Goal: Task Accomplishment & Management: Use online tool/utility

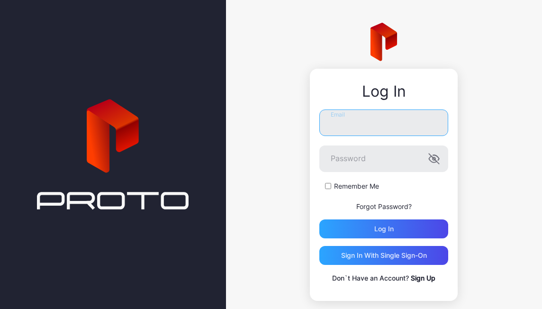
click at [347, 120] on input "Email" at bounding box center [384, 123] width 129 height 27
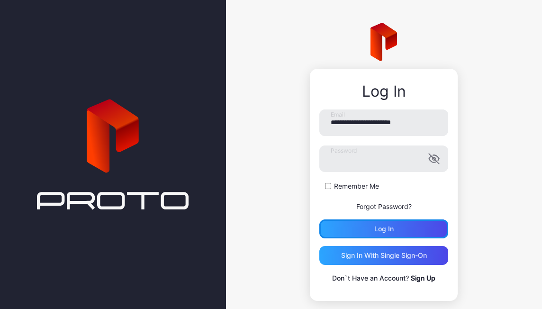
click at [375, 227] on div "Log in" at bounding box center [384, 229] width 19 height 8
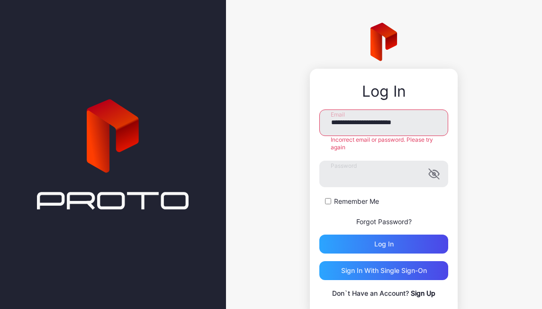
click at [425, 126] on input "**********" at bounding box center [384, 123] width 129 height 27
type input "*"
type input "**********"
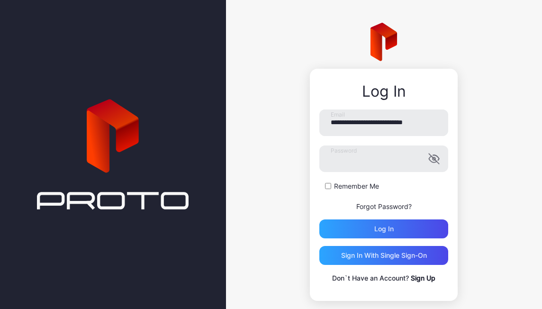
click at [425, 173] on form "**********" at bounding box center [384, 174] width 129 height 129
click at [429, 157] on icon "button" at bounding box center [434, 158] width 11 height 11
click at [363, 224] on div "Log in" at bounding box center [384, 229] width 129 height 19
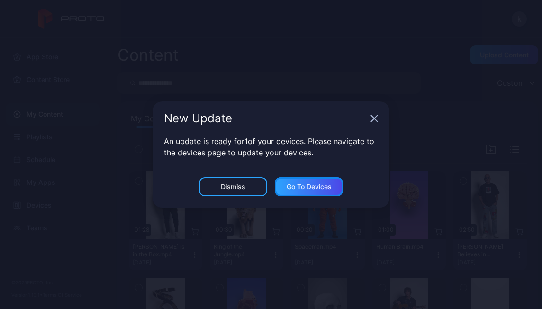
click at [319, 188] on div "Go to devices" at bounding box center [309, 187] width 45 height 8
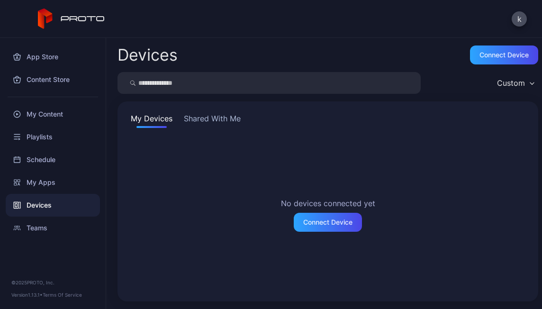
click at [206, 121] on button "Shared With Me" at bounding box center [212, 120] width 61 height 15
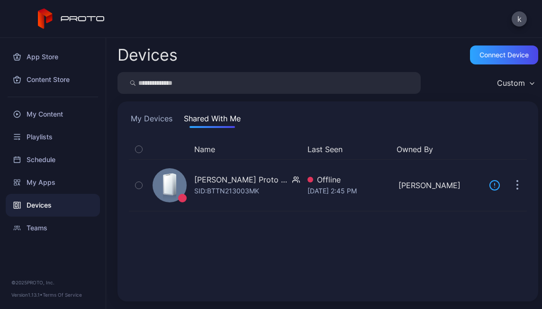
click at [36, 225] on div "Teams" at bounding box center [53, 228] width 94 height 23
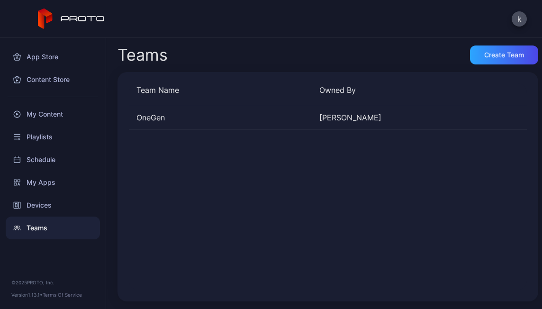
click at [38, 208] on div "Devices" at bounding box center [53, 205] width 94 height 23
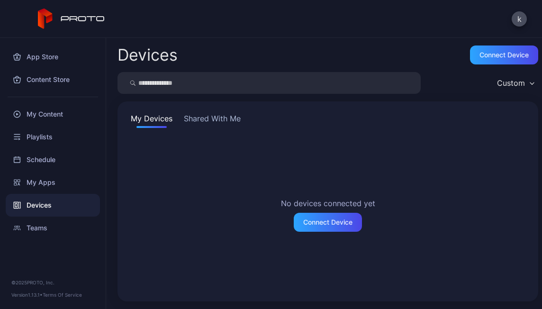
click at [39, 183] on div "My Apps" at bounding box center [53, 182] width 94 height 23
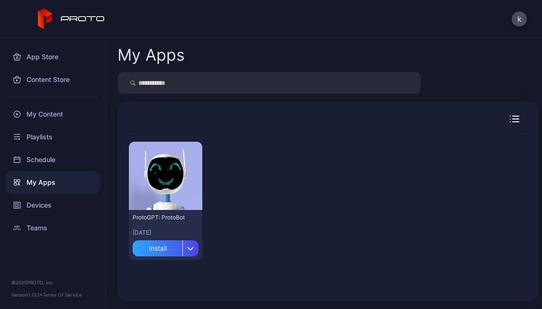
click at [30, 160] on div "Schedule" at bounding box center [53, 159] width 94 height 23
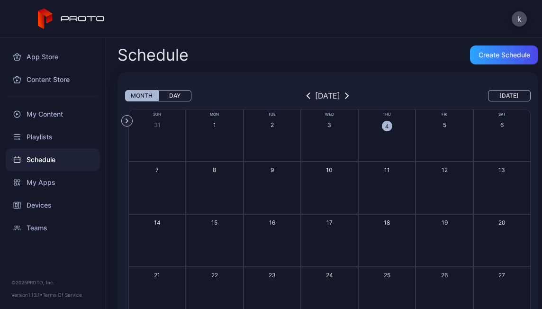
click at [35, 139] on div "Playlists" at bounding box center [53, 137] width 94 height 23
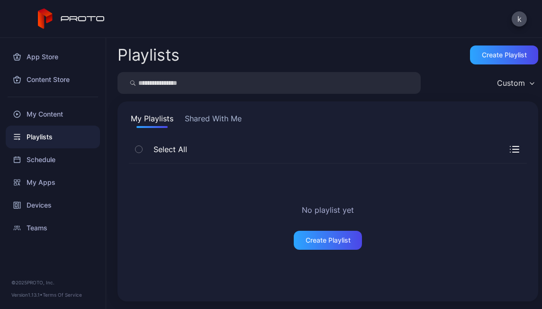
click at [206, 121] on button "Shared With Me" at bounding box center [213, 120] width 61 height 15
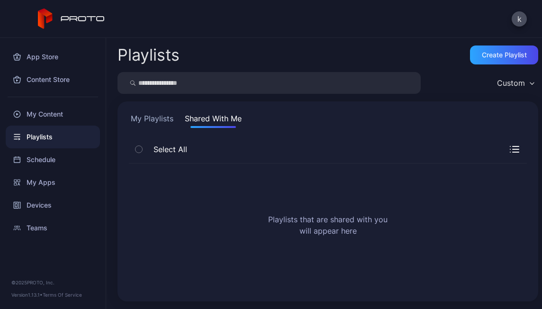
click at [37, 113] on div "My Content" at bounding box center [53, 114] width 94 height 23
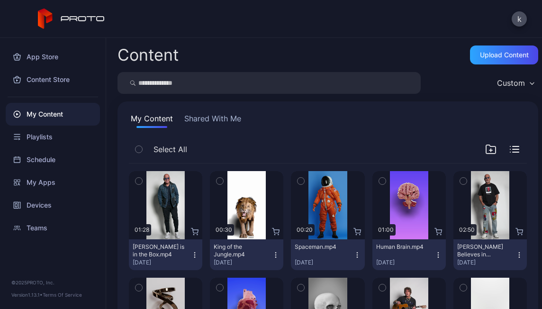
click at [57, 80] on div "Content Store" at bounding box center [53, 79] width 94 height 23
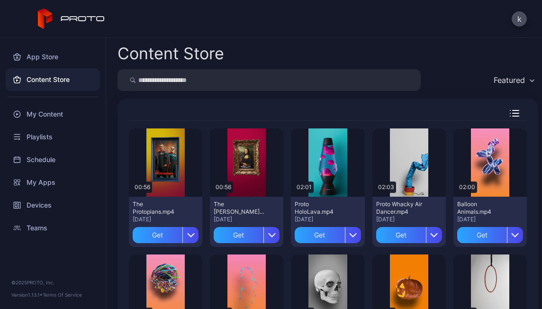
click at [520, 20] on button "k" at bounding box center [519, 18] width 15 height 15
click at [56, 61] on div "App Store" at bounding box center [53, 57] width 94 height 23
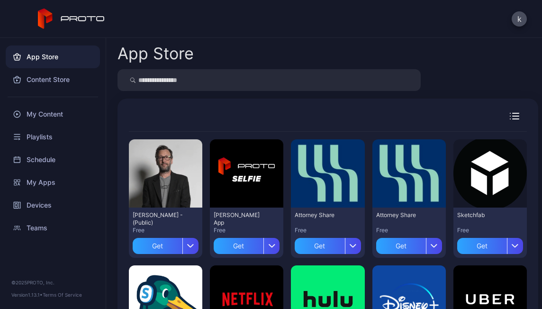
click at [164, 82] on input "search" at bounding box center [269, 80] width 303 height 22
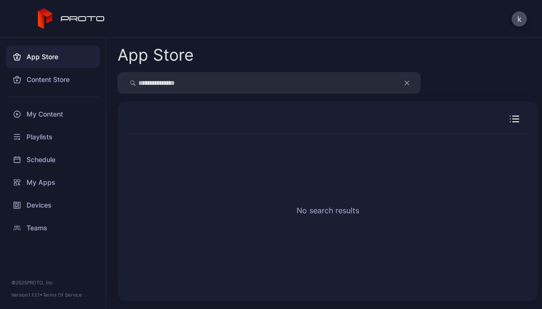
click at [195, 81] on input "**********" at bounding box center [269, 83] width 303 height 22
type input "*"
click at [42, 114] on div "My Content" at bounding box center [53, 114] width 94 height 23
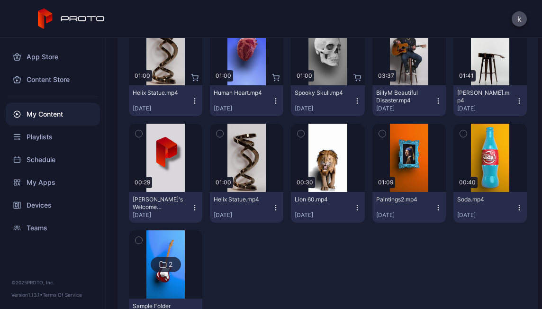
scroll to position [307, 0]
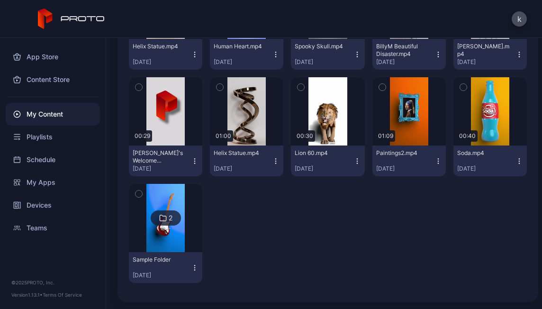
click at [43, 138] on div "Playlists" at bounding box center [53, 137] width 94 height 23
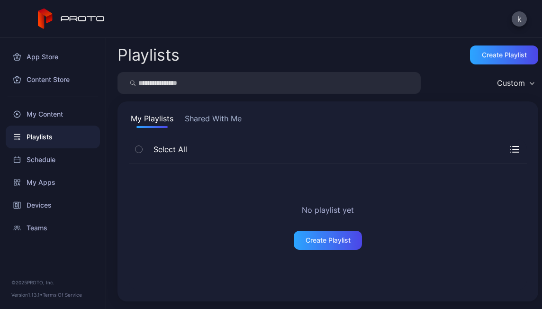
click at [217, 118] on button "Shared With Me" at bounding box center [213, 120] width 61 height 15
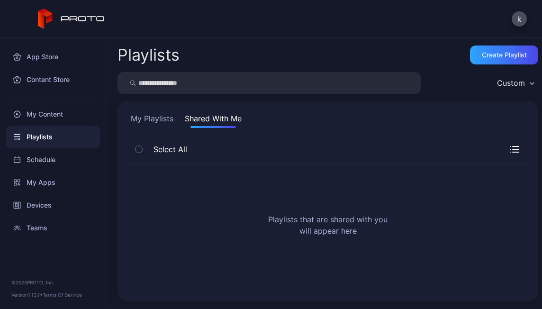
click at [142, 151] on icon "button" at bounding box center [139, 149] width 7 height 10
drag, startPoint x: 138, startPoint y: 150, endPoint x: 155, endPoint y: 148, distance: 16.2
click at [139, 150] on icon "button" at bounding box center [139, 149] width 7 height 10
drag, startPoint x: 504, startPoint y: 143, endPoint x: 504, endPoint y: 148, distance: 5.2
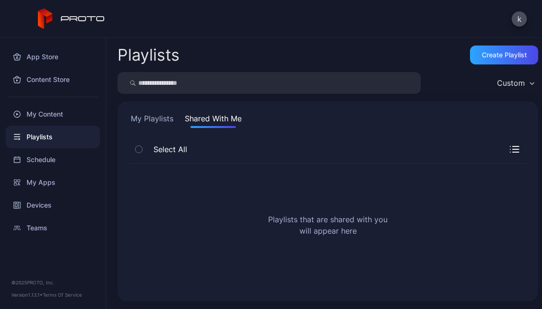
click at [504, 148] on div "Select All" at bounding box center [328, 151] width 398 height 24
click at [510, 148] on icon "button" at bounding box center [514, 149] width 9 height 7
click at [144, 119] on button "My Playlists" at bounding box center [152, 120] width 46 height 15
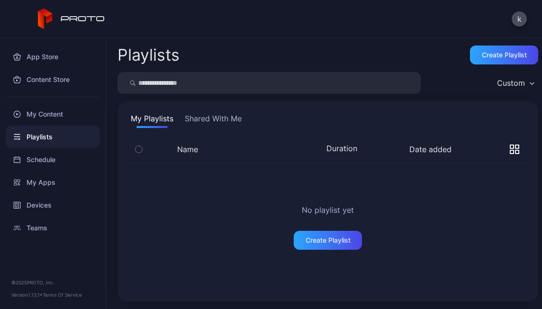
click at [512, 84] on div "Custom" at bounding box center [511, 82] width 28 height 9
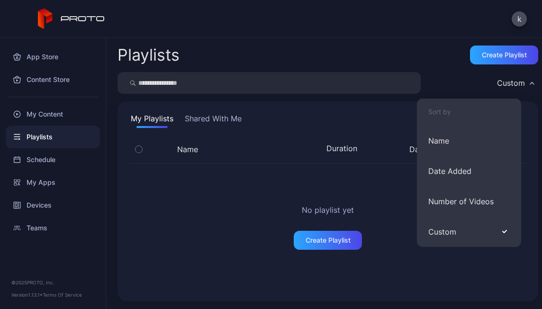
click at [522, 81] on div "Custom" at bounding box center [516, 83] width 46 height 14
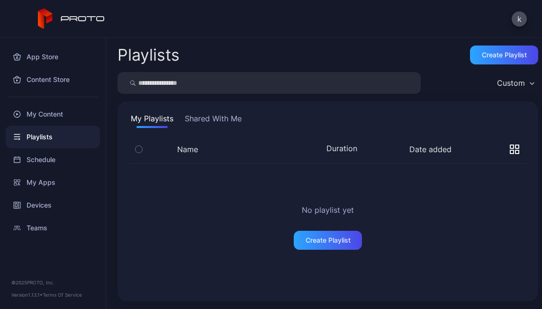
click at [522, 81] on div "Custom" at bounding box center [516, 83] width 46 height 14
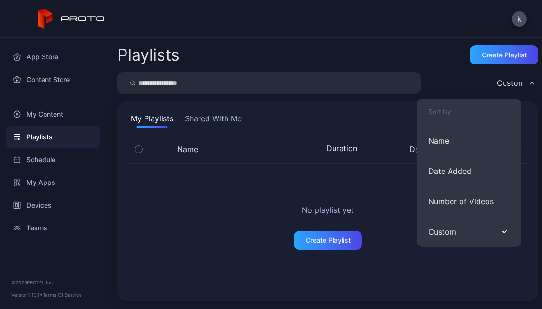
click at [473, 231] on button "Custom" at bounding box center [469, 232] width 104 height 30
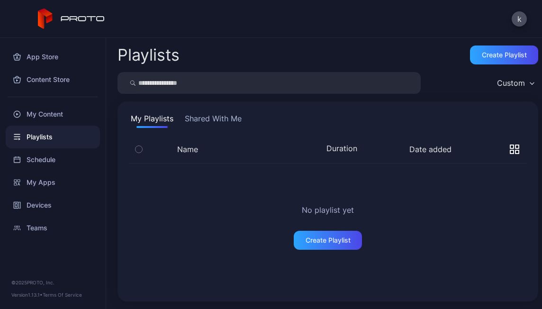
click at [34, 184] on div "My Apps" at bounding box center [53, 182] width 94 height 23
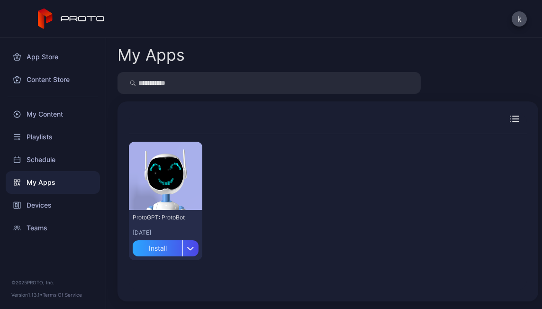
click at [32, 207] on div "Devices" at bounding box center [53, 205] width 94 height 23
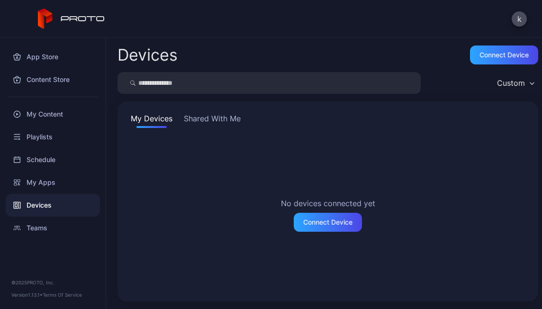
click at [198, 120] on button "Shared With Me" at bounding box center [212, 120] width 61 height 15
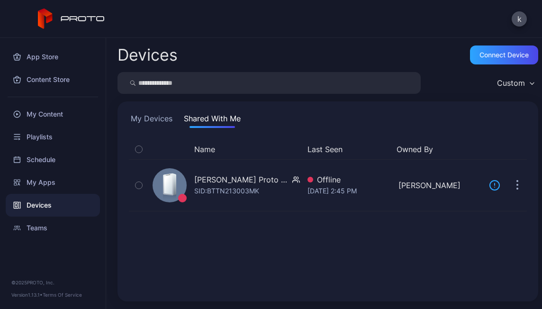
click at [141, 186] on icon "button" at bounding box center [139, 185] width 7 height 10
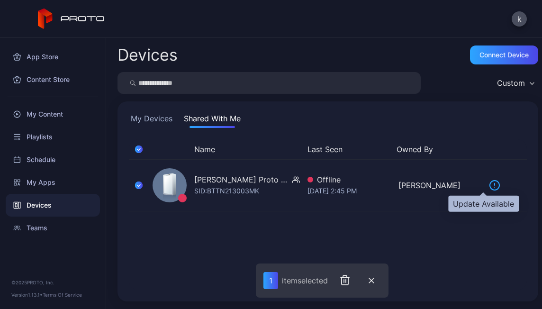
click at [489, 185] on icon at bounding box center [494, 185] width 11 height 11
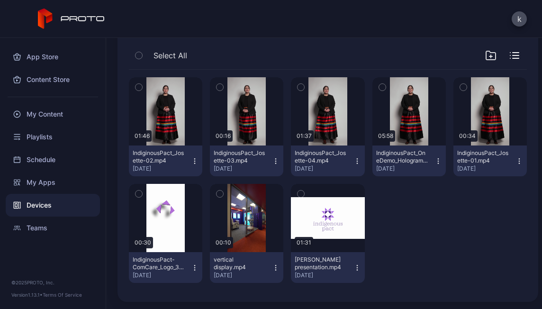
scroll to position [65, 0]
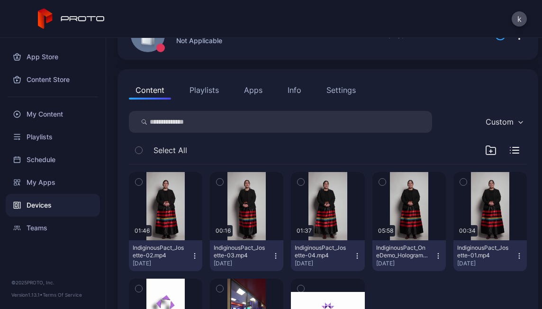
click at [491, 150] on icon "button" at bounding box center [491, 151] width 0 height 3
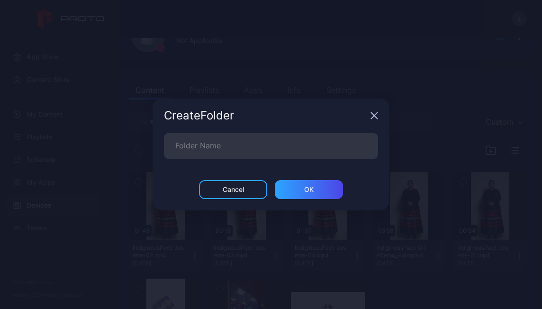
click at [370, 116] on div "Create Folder" at bounding box center [271, 116] width 237 height 34
click at [374, 116] on icon "button" at bounding box center [375, 116] width 6 height 6
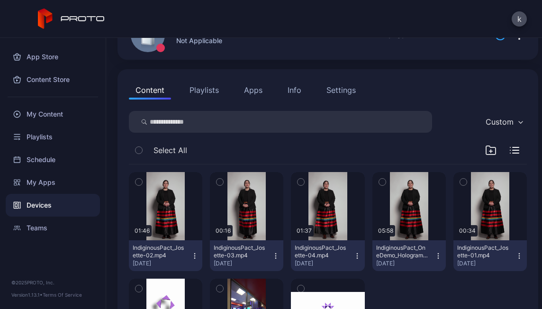
click at [510, 152] on icon "button" at bounding box center [514, 150] width 9 height 7
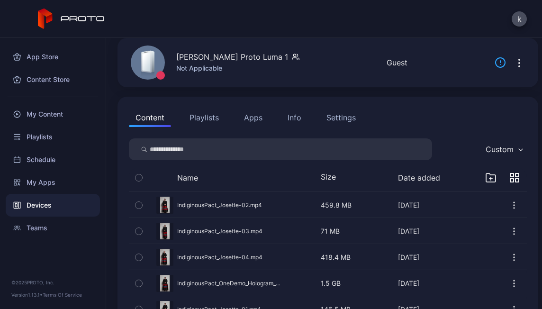
scroll to position [0, 0]
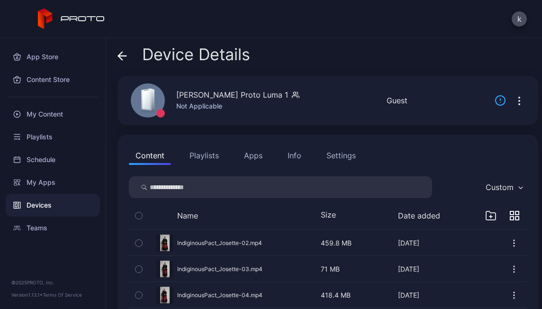
click at [256, 156] on button "Apps" at bounding box center [254, 155] width 32 height 19
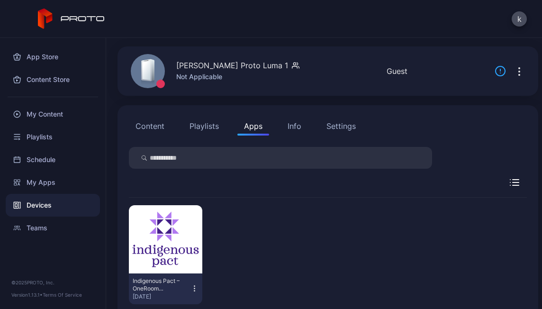
scroll to position [52, 0]
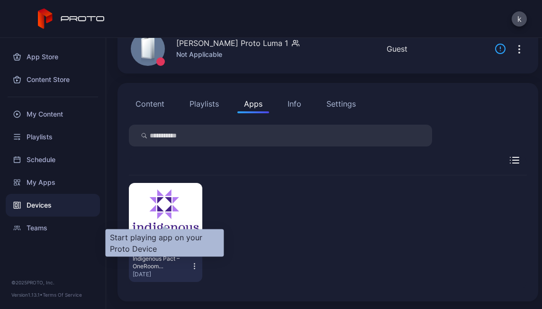
click at [0, 0] on div "button" at bounding box center [0, 0] width 0 height 0
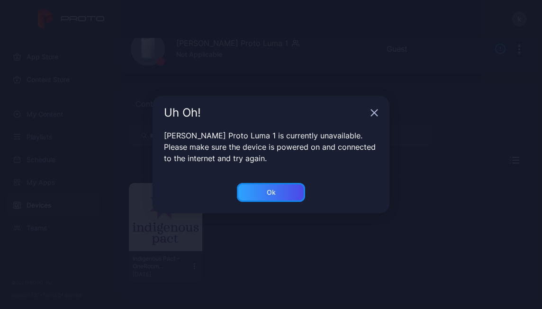
click at [267, 186] on div "Ok" at bounding box center [271, 192] width 68 height 19
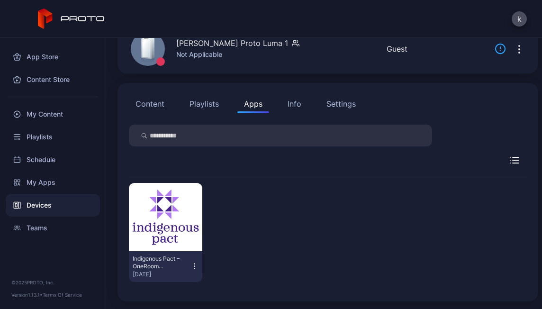
click at [289, 109] on div "Info" at bounding box center [295, 103] width 14 height 11
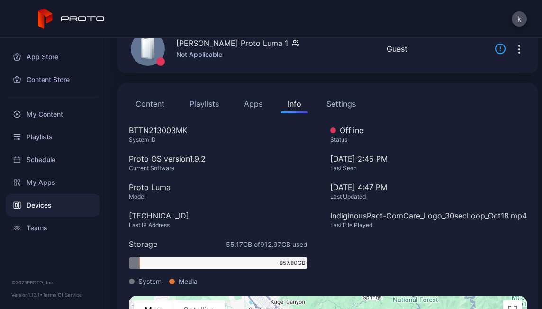
click at [356, 102] on button "Settings" at bounding box center [341, 103] width 43 height 19
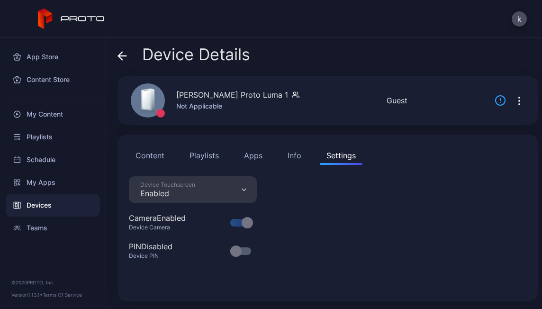
click at [148, 154] on button "Content" at bounding box center [150, 155] width 42 height 19
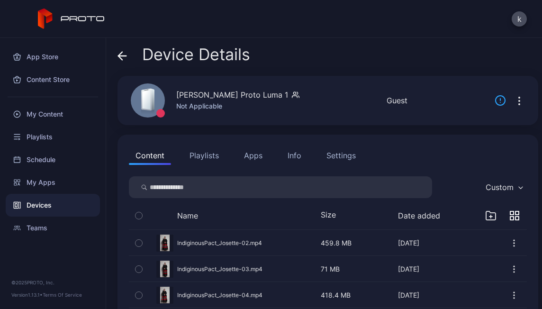
click at [37, 227] on div "Teams" at bounding box center [53, 228] width 94 height 23
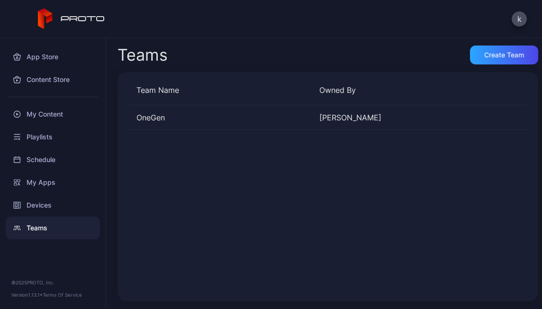
click at [39, 138] on div "Playlists" at bounding box center [53, 137] width 94 height 23
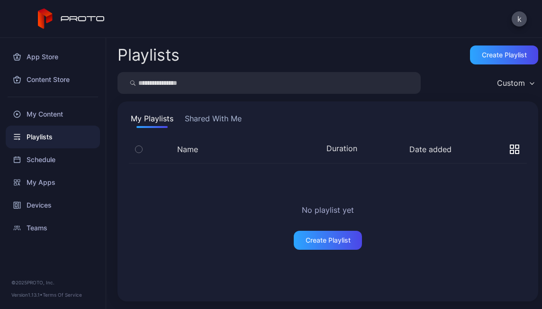
click at [61, 113] on div "My Content" at bounding box center [53, 114] width 94 height 23
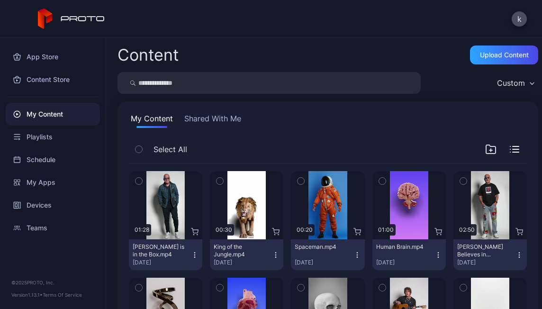
click at [48, 79] on div "Content Store" at bounding box center [53, 79] width 94 height 23
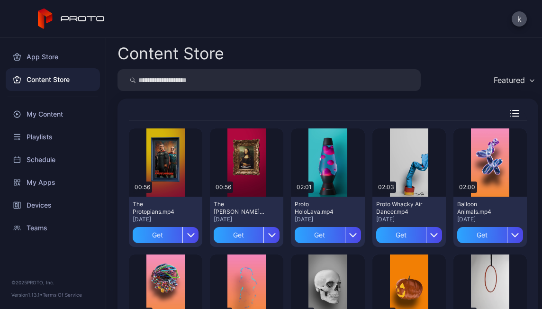
click at [49, 112] on div "My Content" at bounding box center [53, 114] width 94 height 23
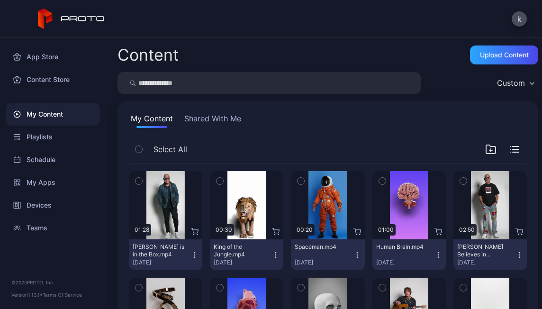
click at [44, 57] on div "App Store" at bounding box center [53, 57] width 94 height 23
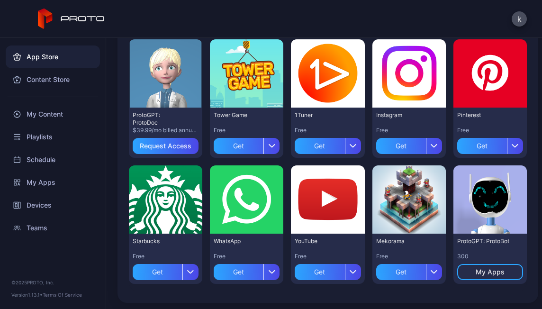
scroll to position [480, 0]
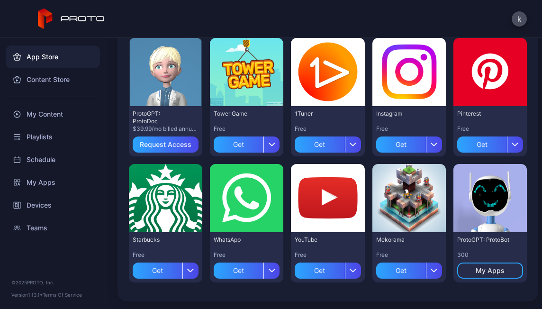
click at [268, 272] on icon "button" at bounding box center [271, 271] width 7 height 4
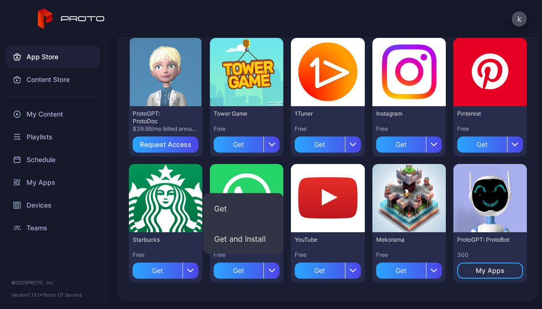
click at [227, 205] on button "Get" at bounding box center [243, 208] width 81 height 30
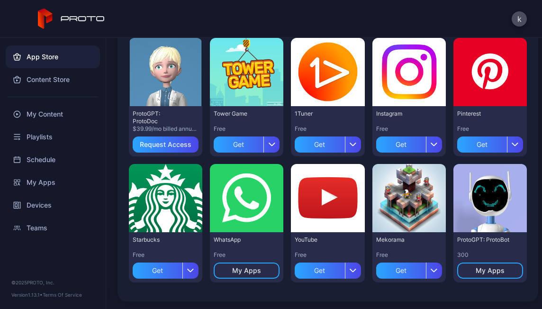
scroll to position [385, 0]
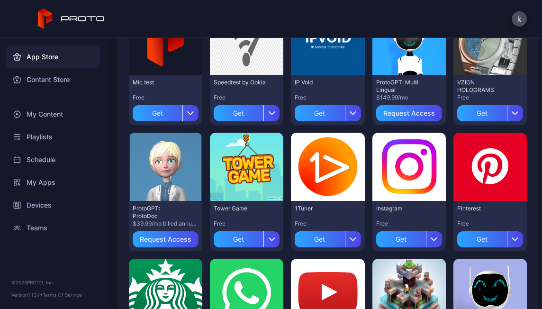
click at [398, 240] on div "Get" at bounding box center [402, 239] width 50 height 16
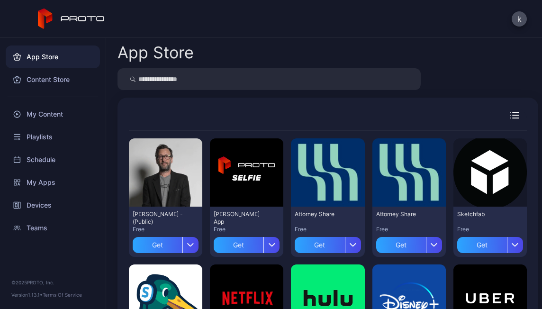
scroll to position [0, 0]
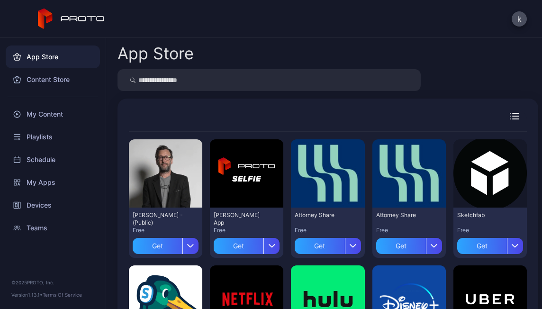
click at [44, 204] on div "Devices" at bounding box center [53, 205] width 94 height 23
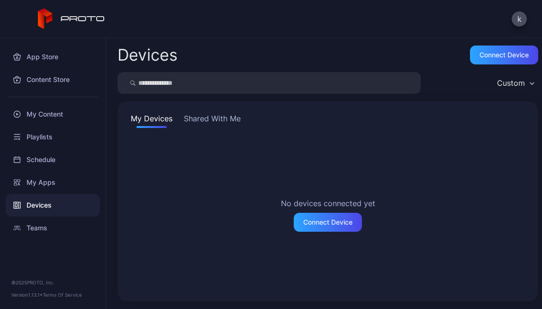
click at [41, 228] on div "Teams" at bounding box center [53, 228] width 94 height 23
